Goal: Task Accomplishment & Management: Use online tool/utility

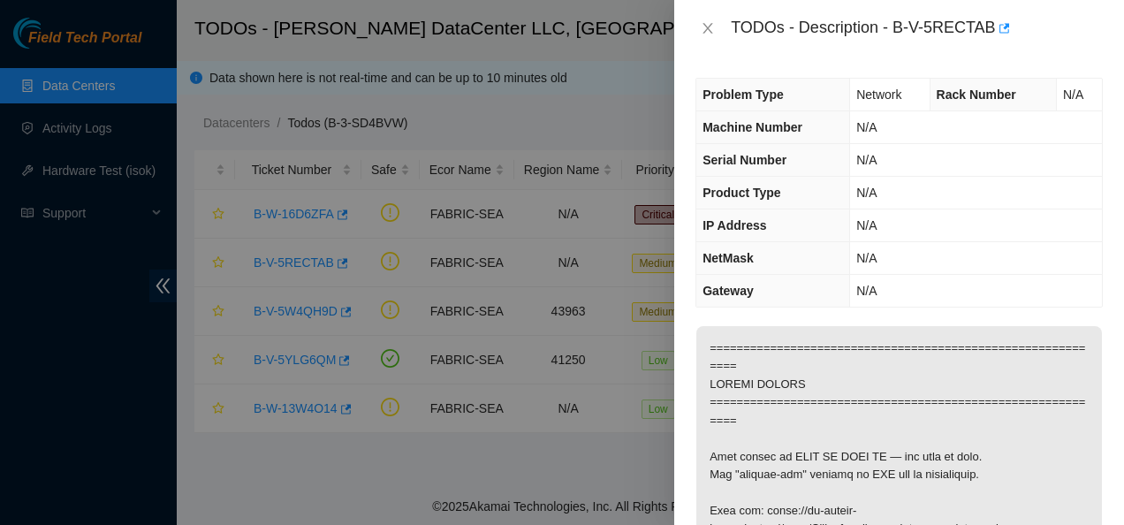
scroll to position [636, 0]
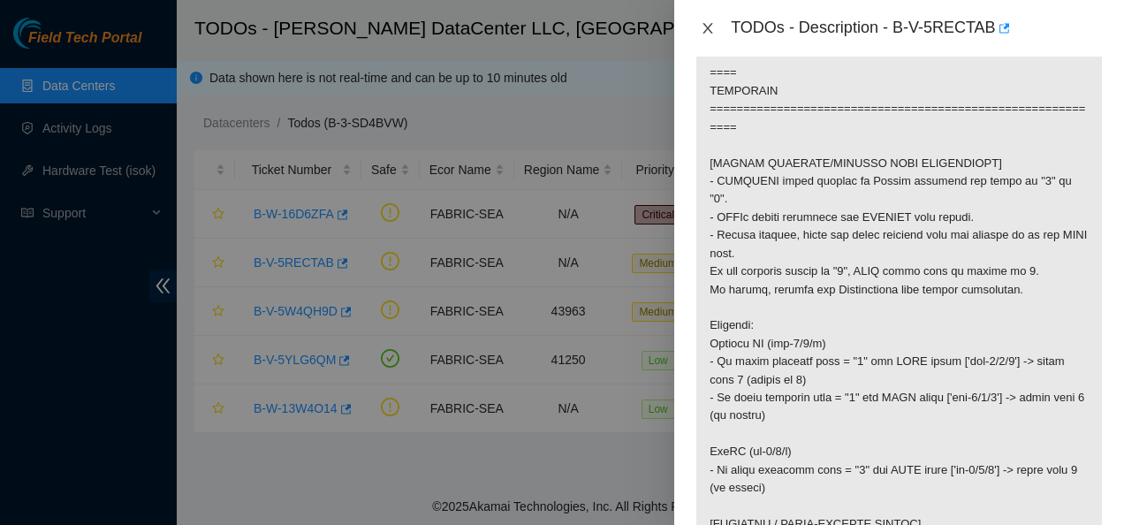
click at [709, 29] on icon "close" at bounding box center [708, 28] width 14 height 14
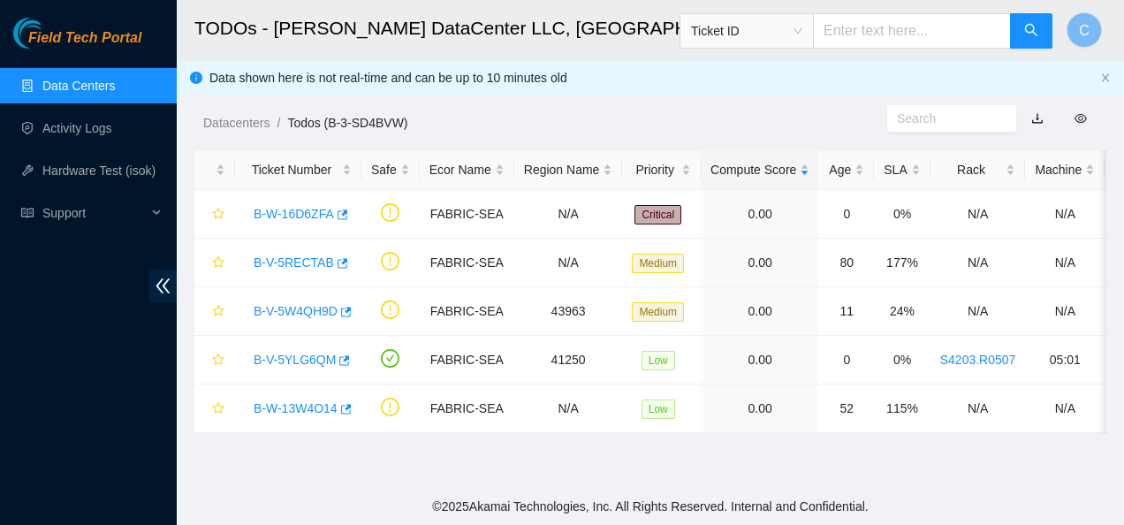
scroll to position [520, 0]
click at [307, 358] on link "B-V-5YLG6QM" at bounding box center [295, 360] width 82 height 14
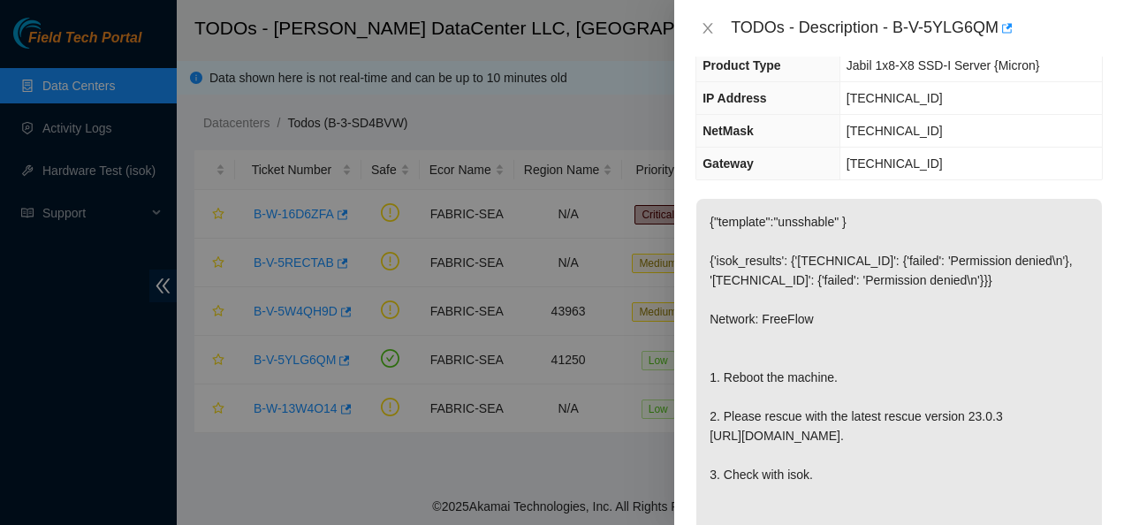
scroll to position [0, 0]
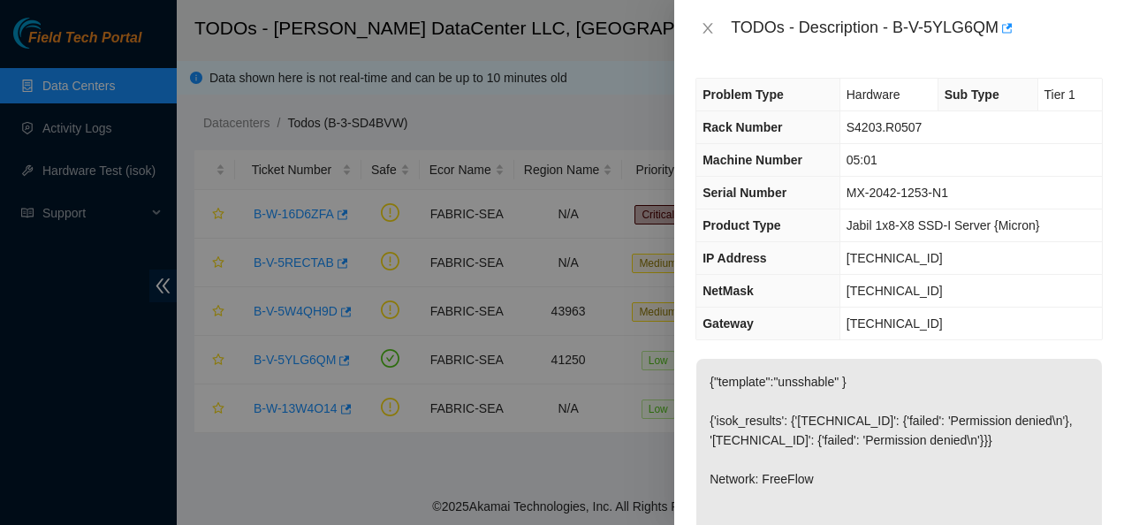
click at [986, 340] on div "Problem Type Hardware Sub Type Tier 1 Rack Number S4203.R0507 Machine Number 05…" at bounding box center [899, 291] width 450 height 468
click at [1074, 267] on td "[TECHNICAL_ID]" at bounding box center [970, 258] width 262 height 33
click at [1033, 324] on td "[TECHNICAL_ID]" at bounding box center [970, 323] width 262 height 33
click at [704, 32] on icon "close" at bounding box center [708, 28] width 10 height 11
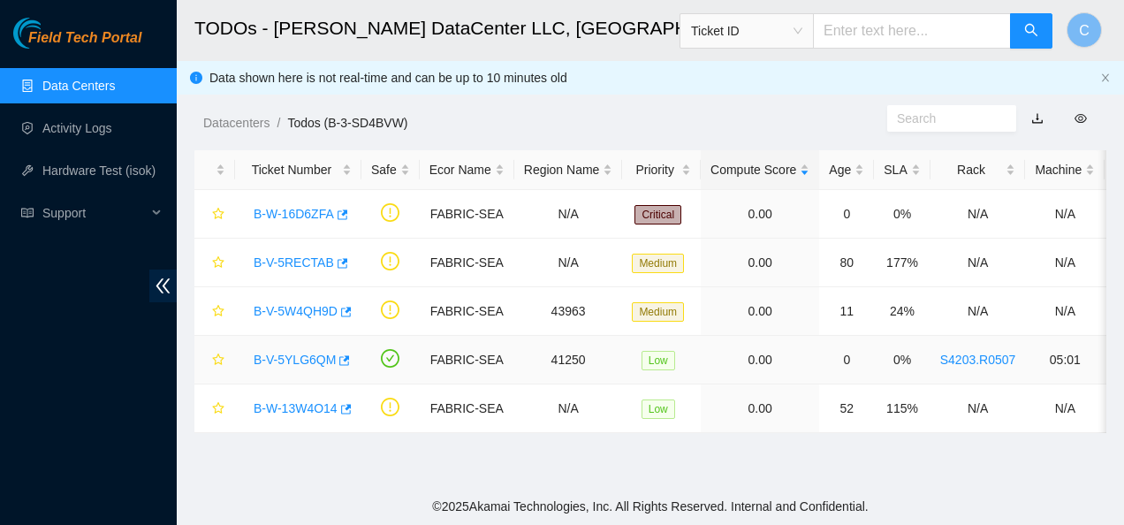
click at [316, 353] on link "B-V-5YLG6QM" at bounding box center [295, 360] width 82 height 14
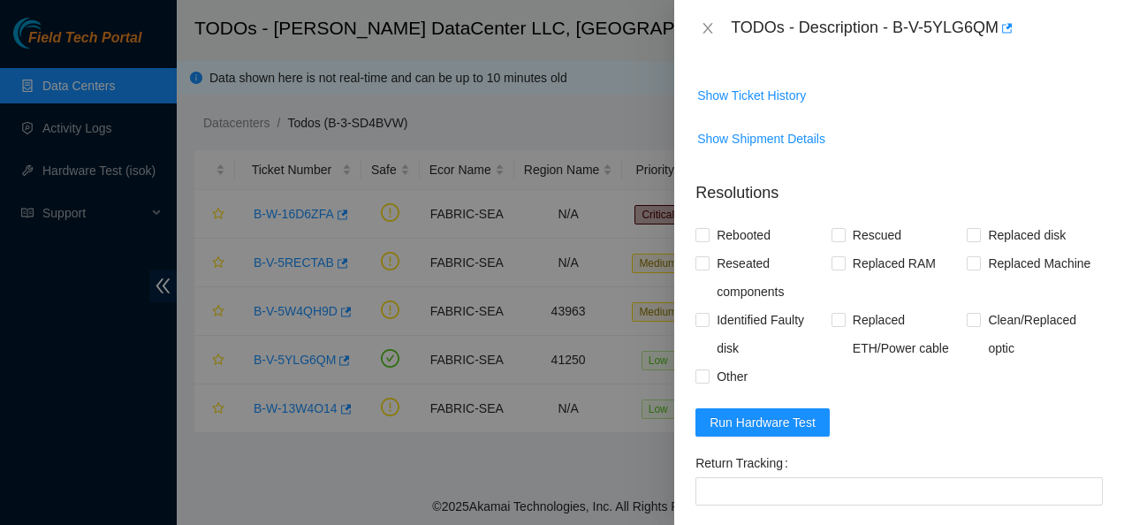
scroll to position [663, 0]
click at [758, 431] on span "Run Hardware Test" at bounding box center [762, 421] width 106 height 19
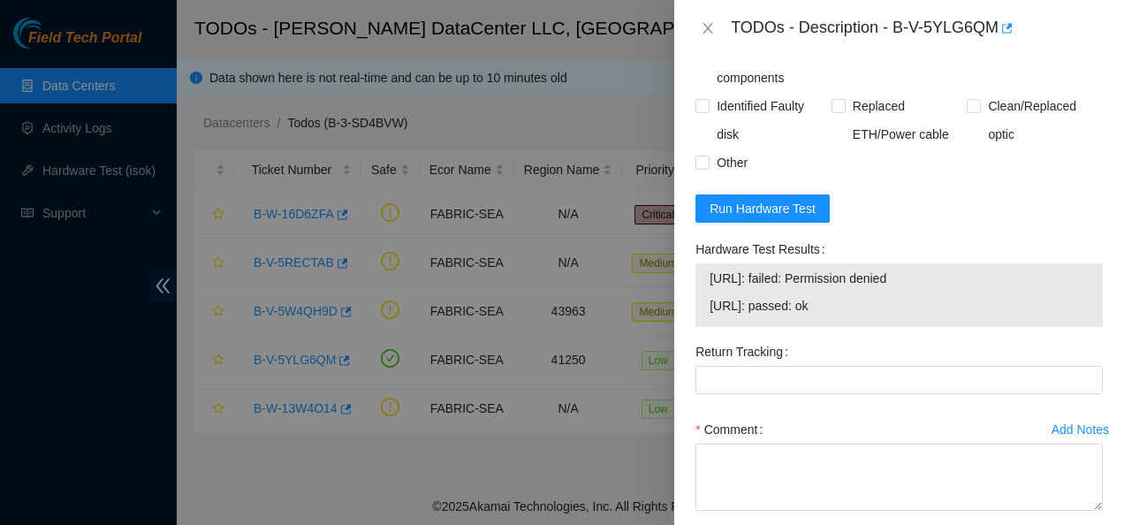
scroll to position [880, 0]
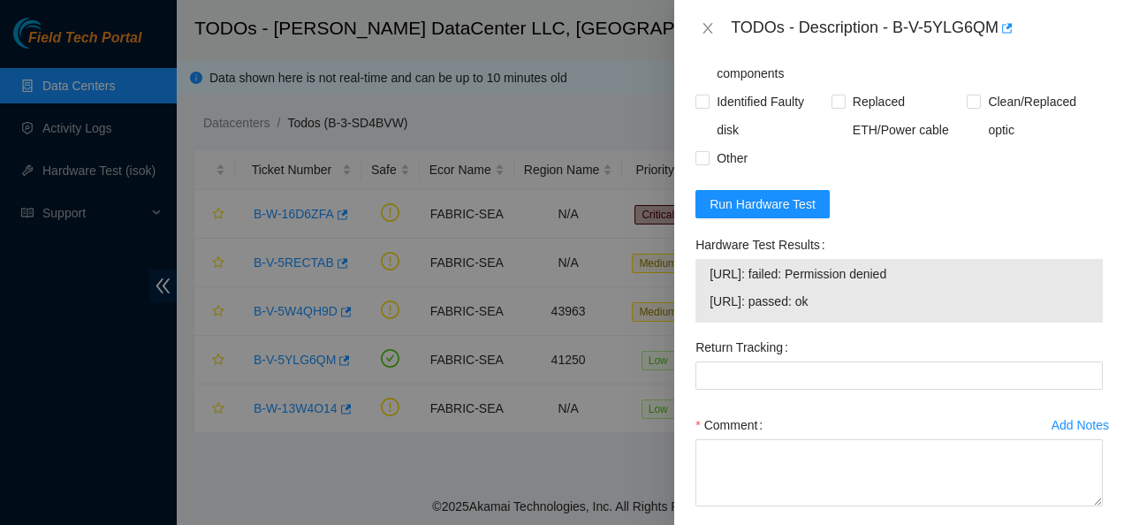
click at [904, 311] on span "[URL]: passed: ok" at bounding box center [898, 301] width 379 height 19
drag, startPoint x: 840, startPoint y: 341, endPoint x: 710, endPoint y: 353, distance: 130.4
click at [710, 318] on td "[URL]: passed: ok" at bounding box center [899, 304] width 381 height 27
copy span "[URL]: passed: ok"
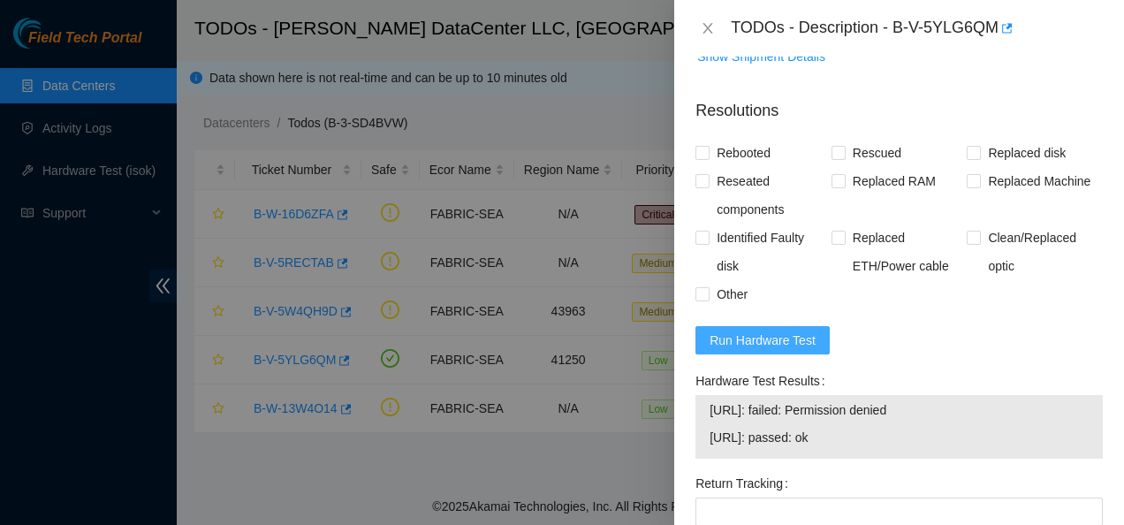
scroll to position [744, 0]
click at [837, 123] on p "Resolutions" at bounding box center [898, 104] width 407 height 38
click at [702, 158] on input "Rebooted" at bounding box center [701, 152] width 12 height 12
checkbox input "true"
click at [835, 158] on input "Rescued" at bounding box center [837, 152] width 12 height 12
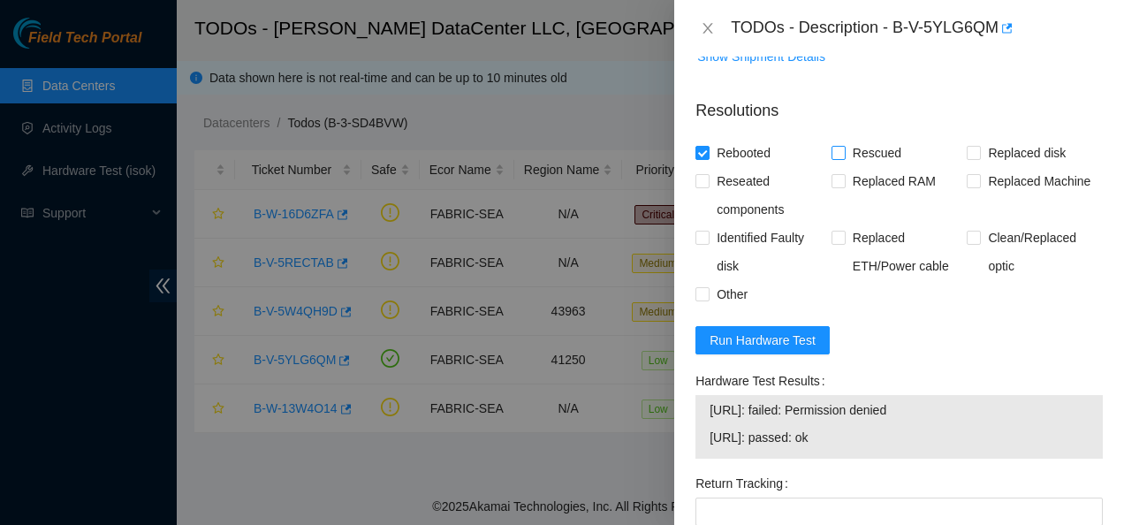
checkbox input "true"
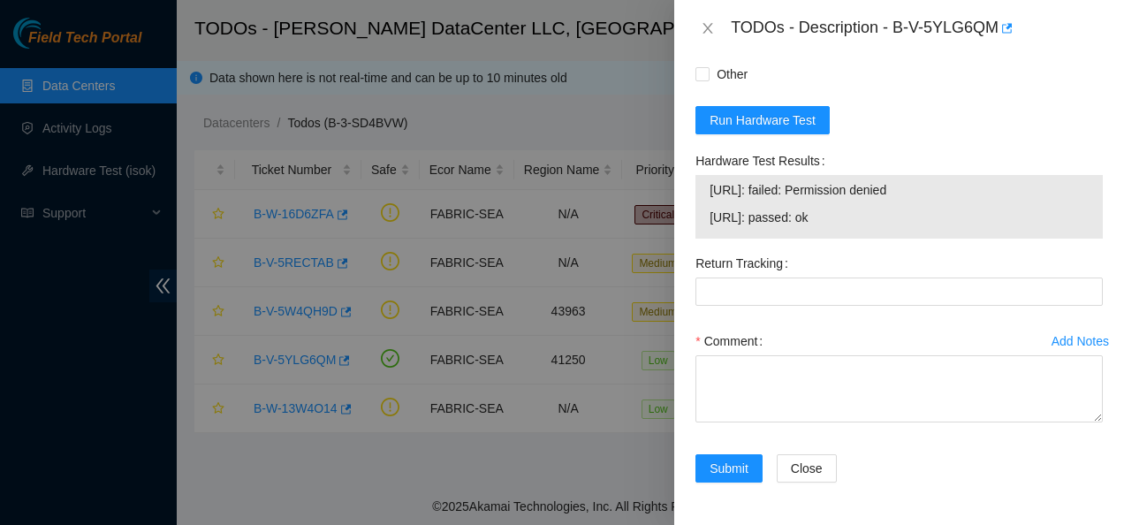
scroll to position [1003, 0]
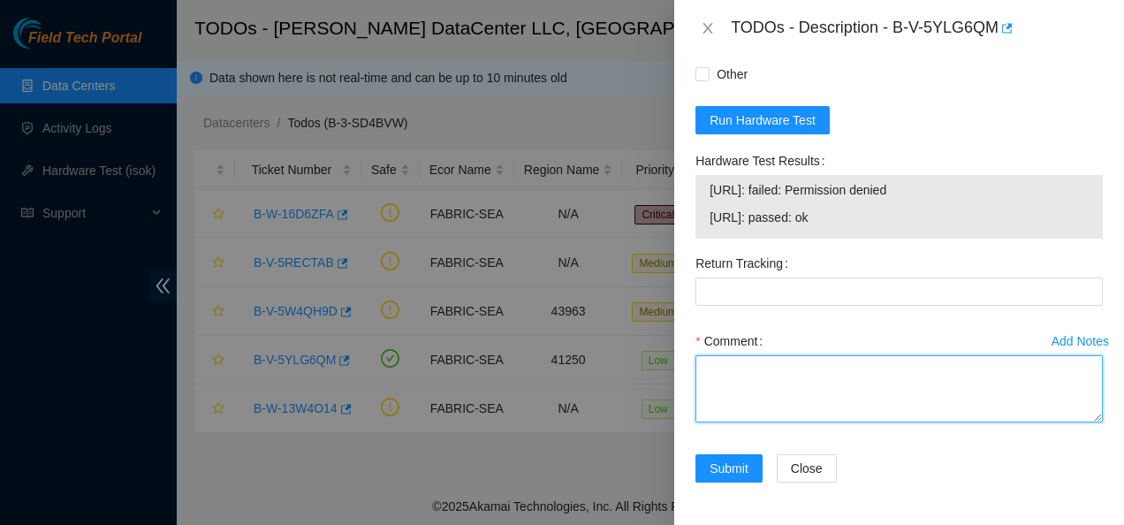
click at [871, 384] on textarea "Comment" at bounding box center [898, 388] width 407 height 67
paste textarea "Contacted NOCC to see if safe to work Rebooted and rescued Checked isok [URL]: …"
type textarea "Contacted NOCC to see if safe to work Rebooted and rescued Checked isok [URL]: …"
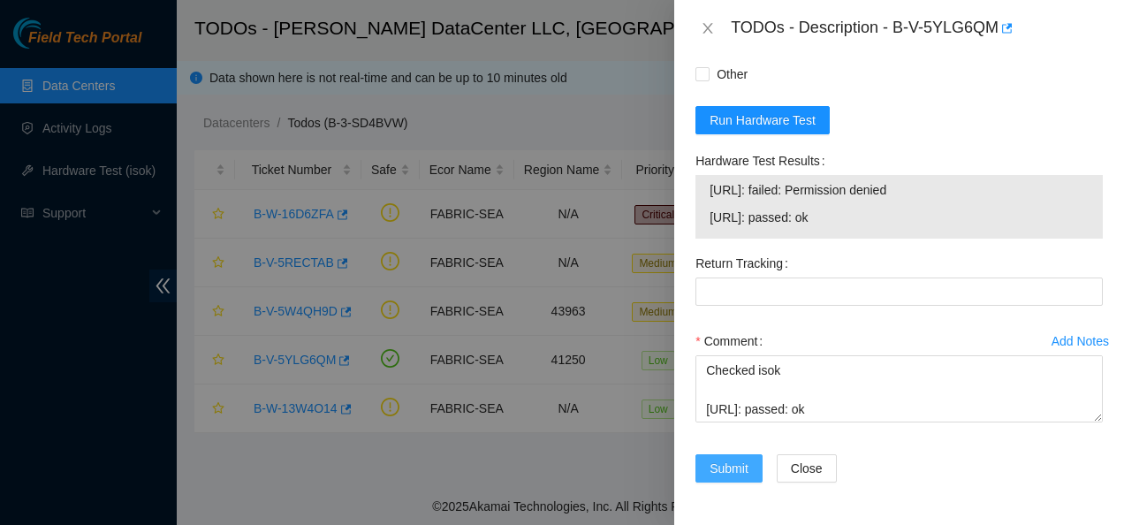
click at [736, 469] on span "Submit" at bounding box center [728, 468] width 39 height 19
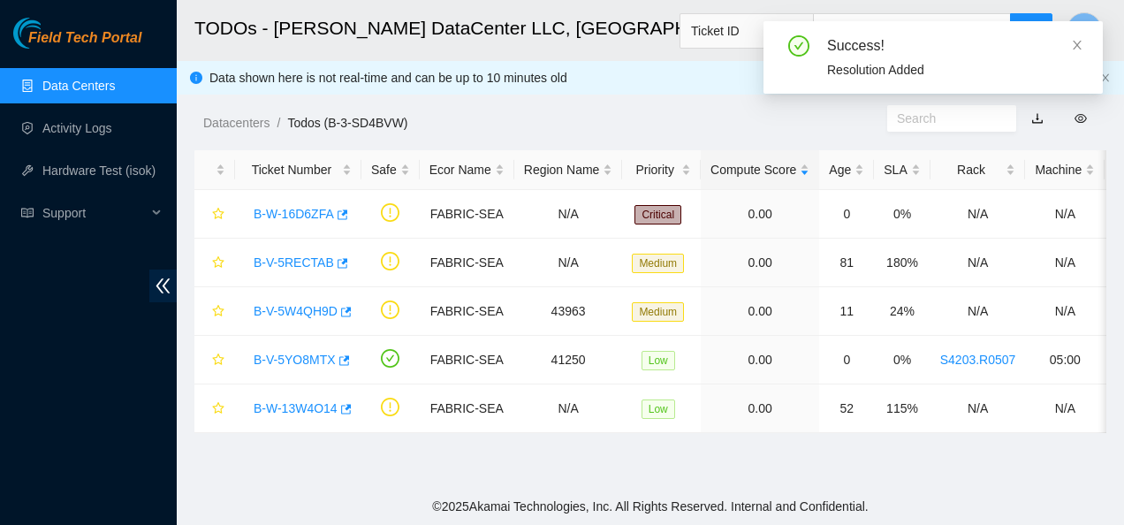
scroll to position [40, 0]
click at [306, 353] on link "B-V-5YO8MTX" at bounding box center [295, 360] width 82 height 14
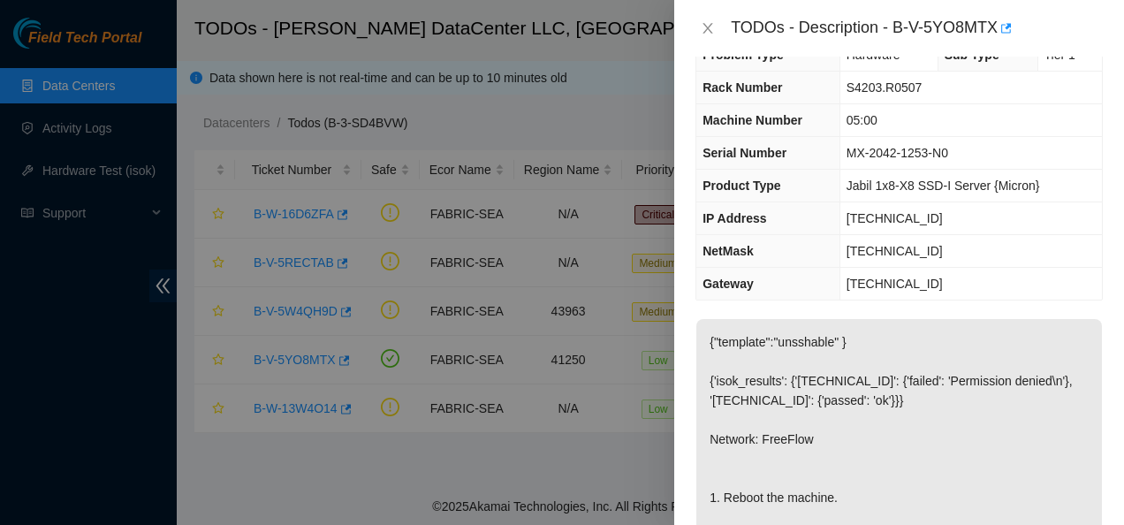
scroll to position [0, 0]
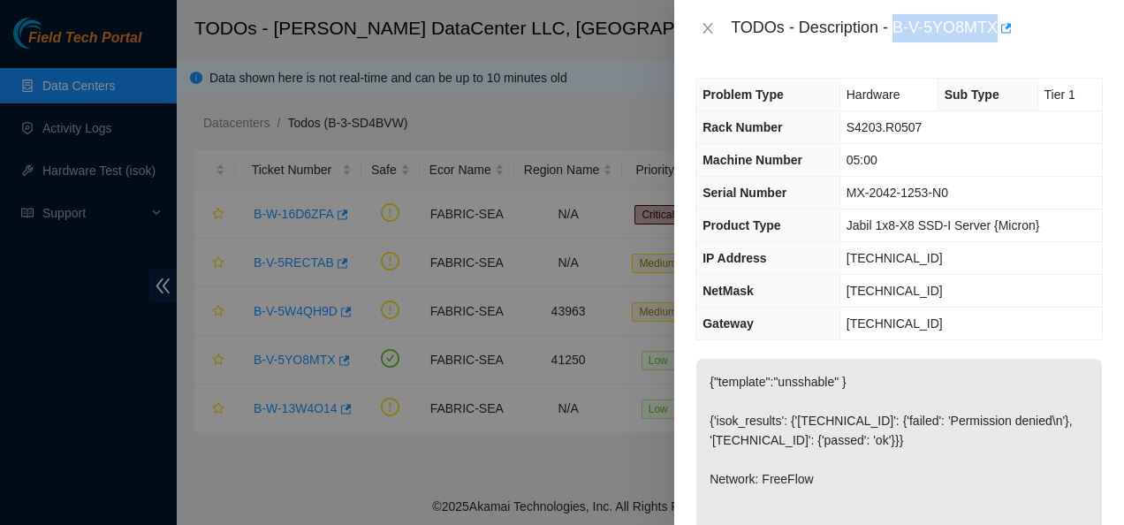
drag, startPoint x: 891, startPoint y: 26, endPoint x: 995, endPoint y: 27, distance: 103.4
click at [995, 27] on div "TODOs - Description - B-V-5YO8MTX" at bounding box center [917, 28] width 372 height 28
copy div "B-V-5YO8MTX"
